Goal: Task Accomplishment & Management: Complete application form

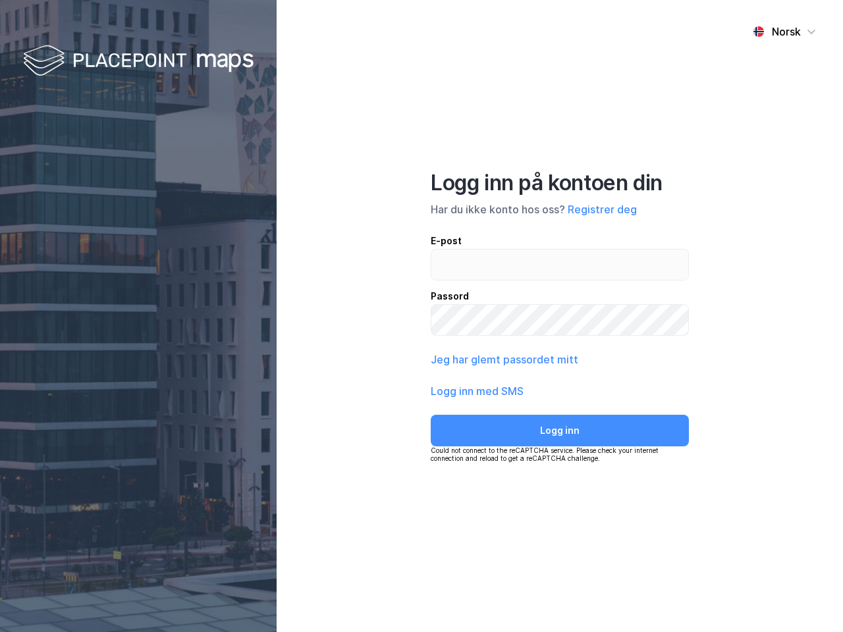
click at [422, 316] on div "Norsk Logg inn på kontoen din Har du ikke konto hos oss? Registrer deg E-post P…" at bounding box center [560, 316] width 566 height 632
click at [138, 61] on img at bounding box center [138, 61] width 231 height 39
click at [784, 32] on div "Norsk" at bounding box center [786, 32] width 29 height 16
click at [602, 209] on button "Registrer deg" at bounding box center [602, 210] width 69 height 16
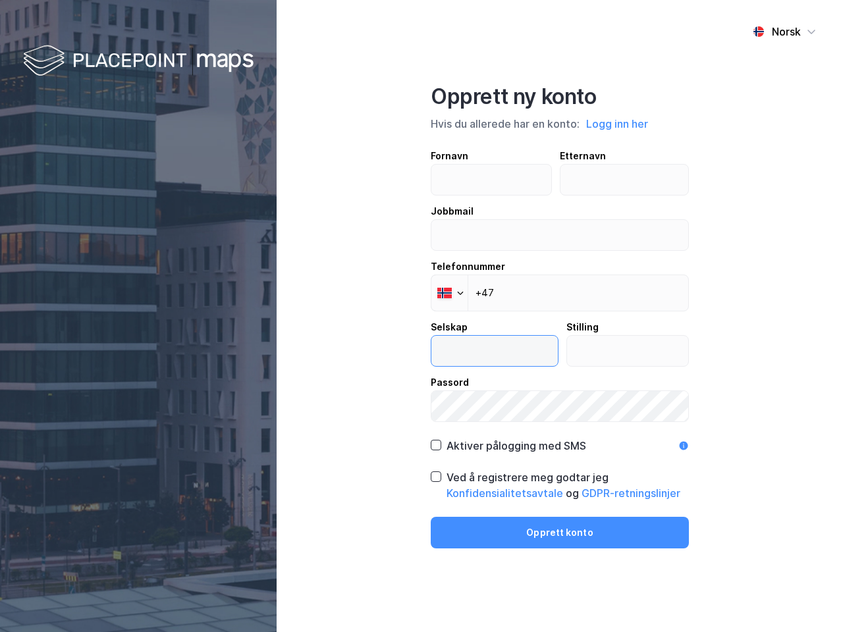
click at [503, 360] on input "text" at bounding box center [494, 351] width 126 height 30
click at [478, 391] on label "Passord" at bounding box center [560, 398] width 258 height 47
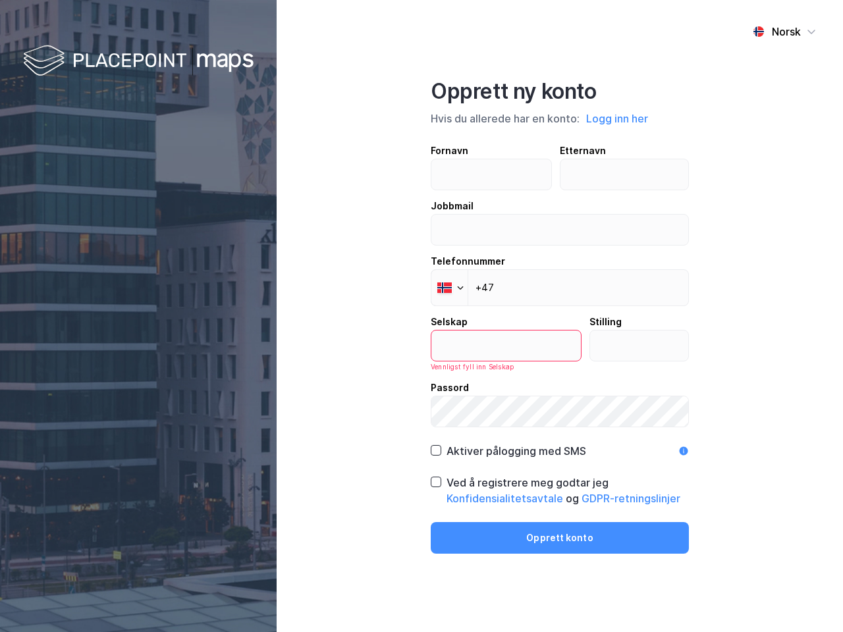
click at [560, 431] on div "Opprett ny konto Hvis du allerede har en konto: Logg inn her Fornavn Etternavn …" at bounding box center [560, 316] width 258 height 476
